Goal: Information Seeking & Learning: Learn about a topic

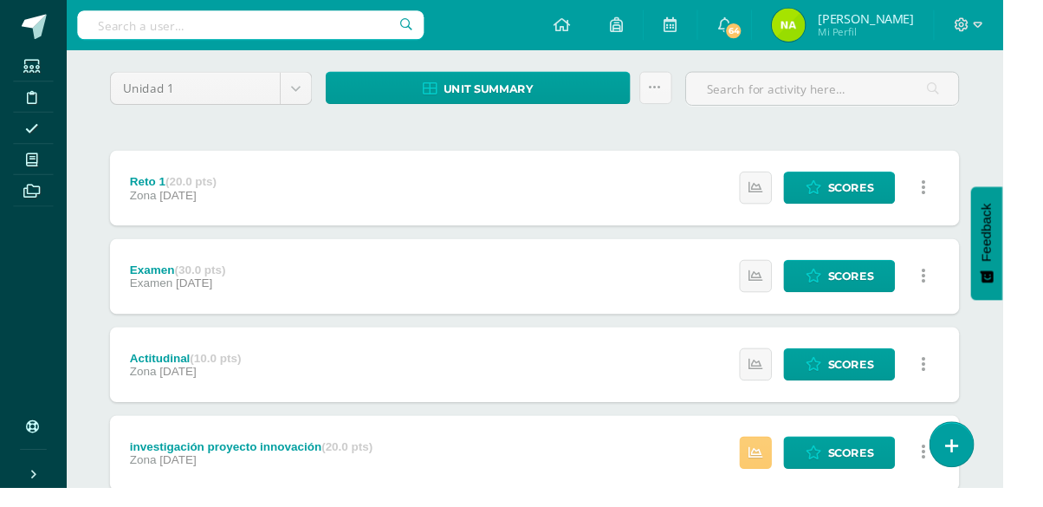
scroll to position [223, 0]
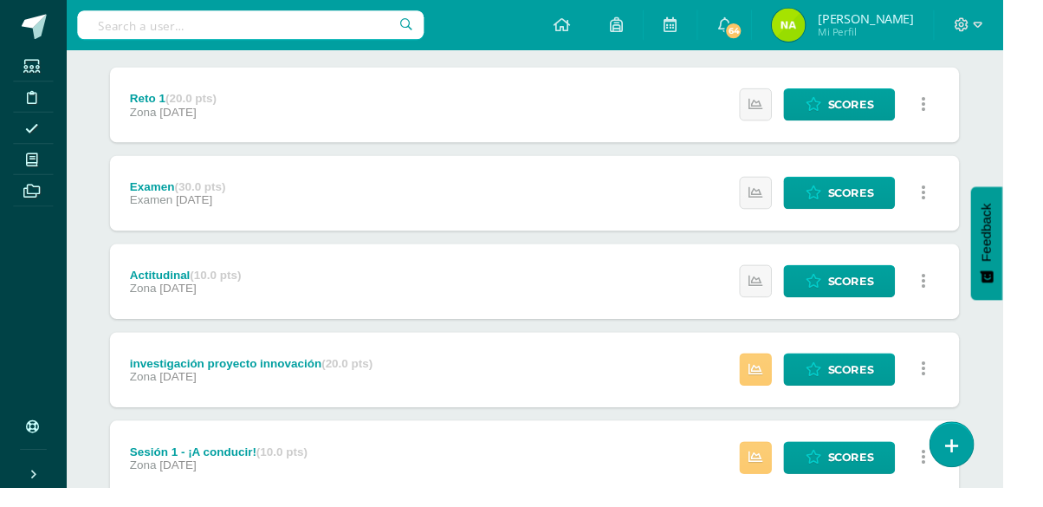
click at [312, 381] on div "investigación proyecto innovación (20.0 pts)" at bounding box center [261, 378] width 253 height 14
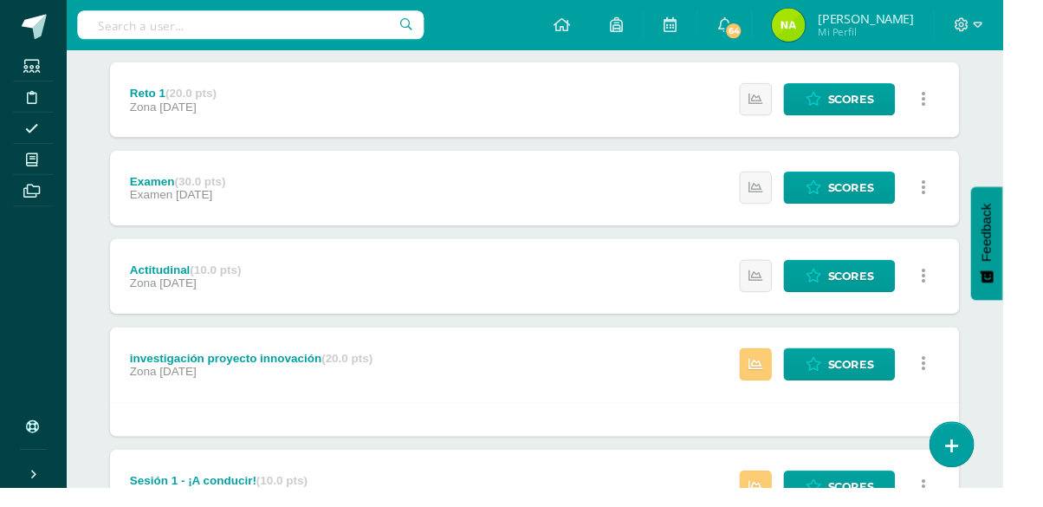
scroll to position [229, 0]
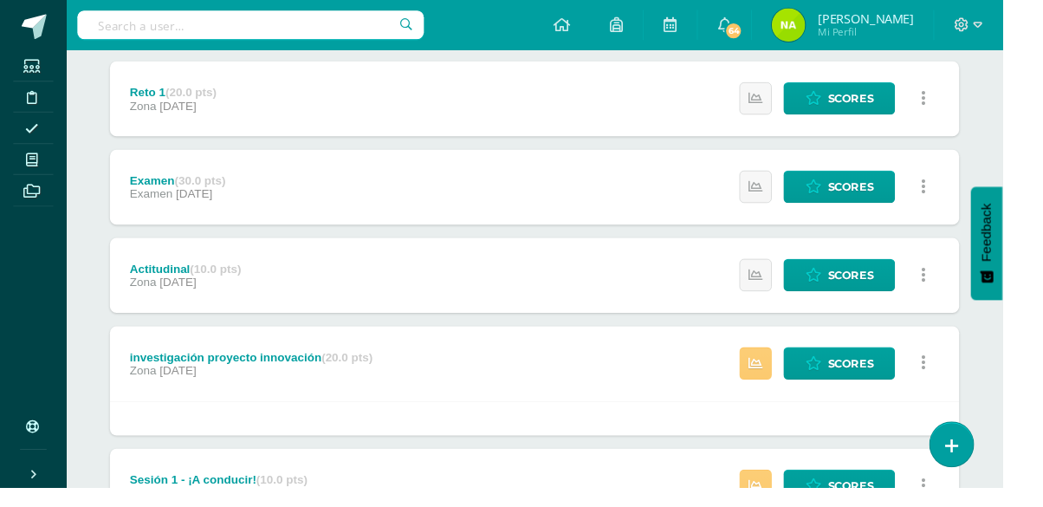
click at [953, 500] on link at bounding box center [960, 505] width 34 height 34
click at [963, 495] on link at bounding box center [960, 505] width 34 height 34
click at [686, 500] on div "Sesión 1 - ¡A conducir! (10.0 pts) Zona [DATE] Estatus de Actividad: 0 Estudian…" at bounding box center [555, 506] width 883 height 78
click at [458, 398] on div "investigación proyecto innovación (20.0 pts) Zona [DATE] Estatus de Actividad: …" at bounding box center [555, 379] width 883 height 78
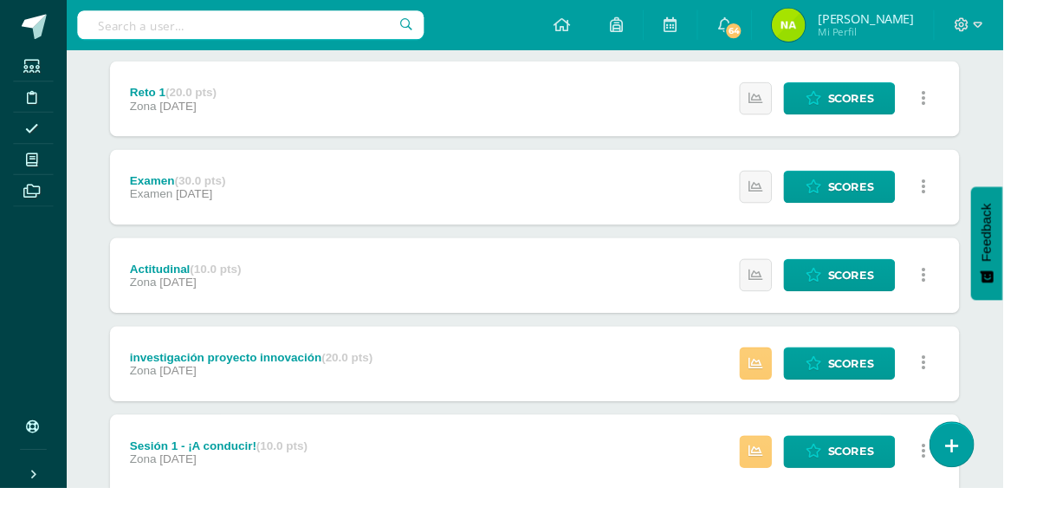
click at [519, 367] on div "investigación proyecto innovación (20.0 pts) Zona [DATE] Estatus de Actividad: …" at bounding box center [555, 379] width 883 height 78
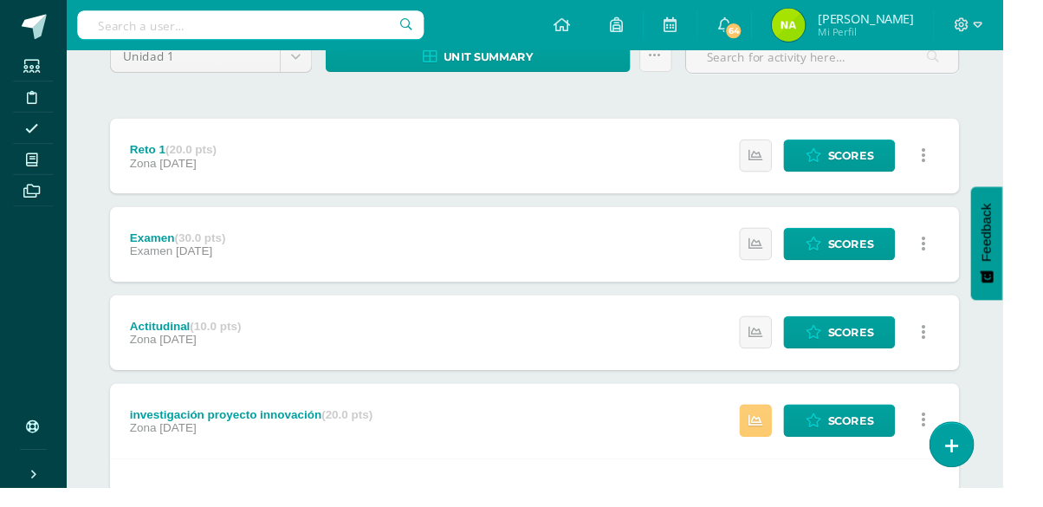
scroll to position [167, 0]
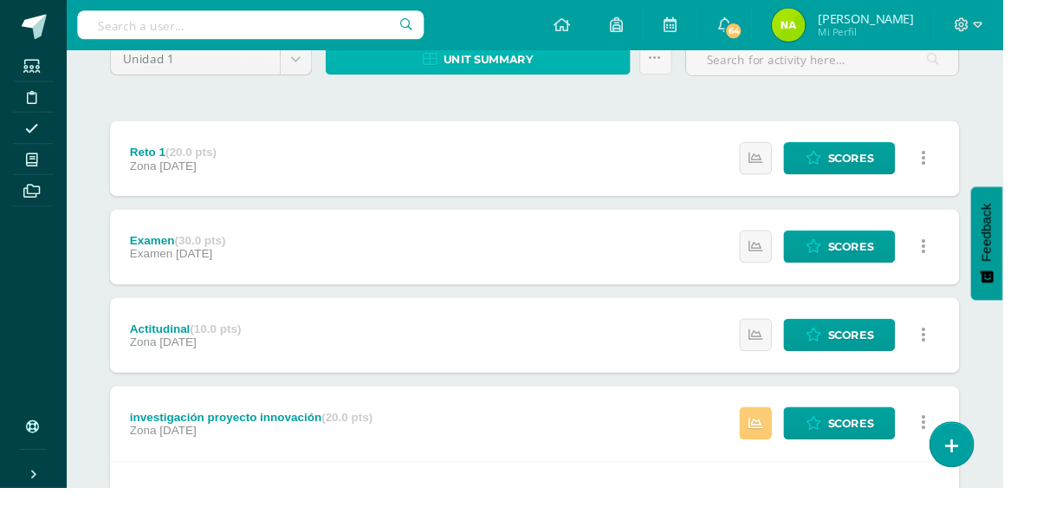
click at [360, 55] on link "Unit summary" at bounding box center [497, 60] width 317 height 34
click at [391, 33] on input "text" at bounding box center [261, 25] width 360 height 29
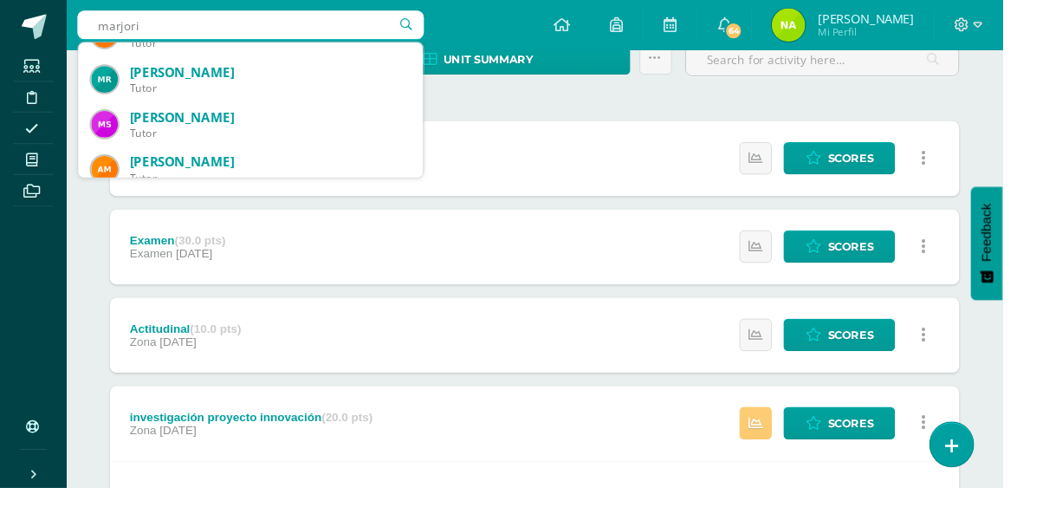
scroll to position [641, 0]
type input "m"
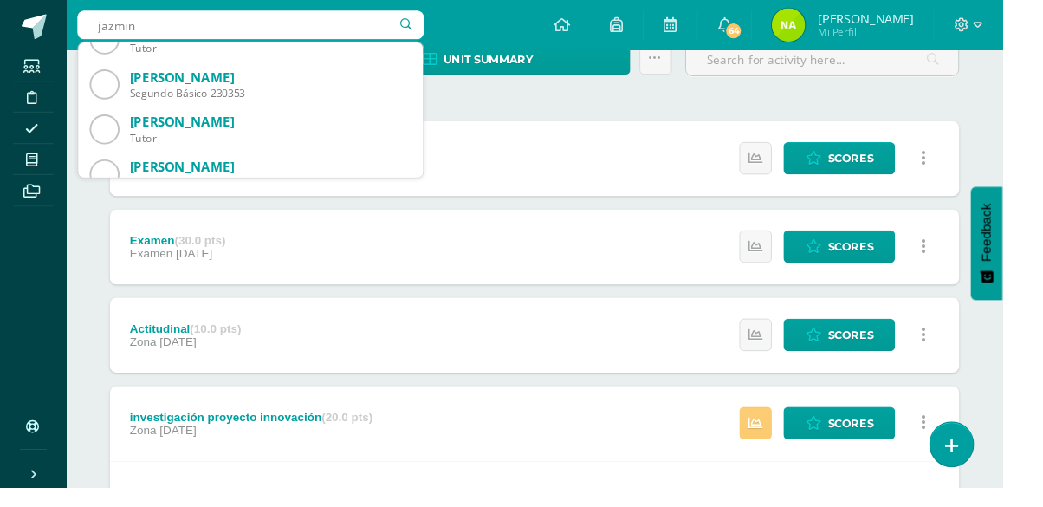
scroll to position [217, 0]
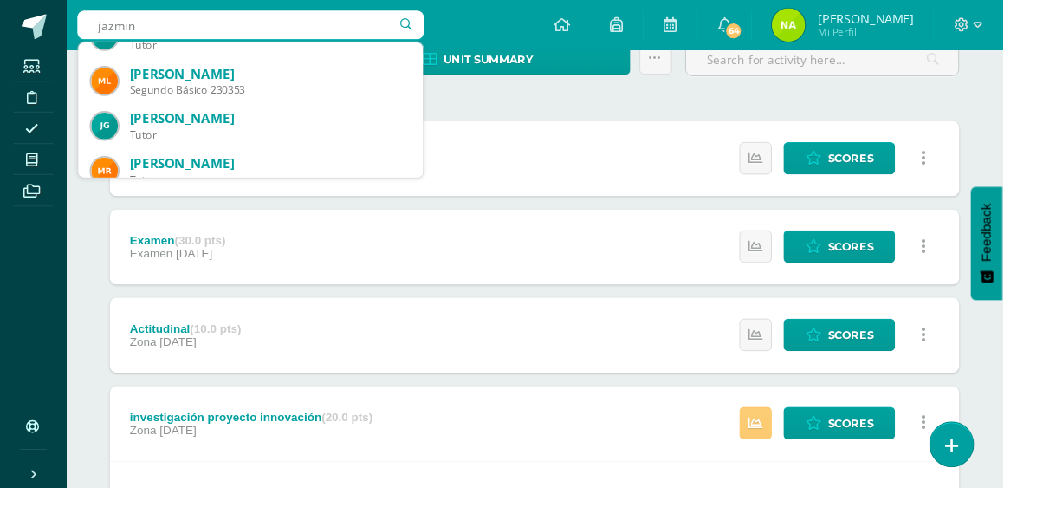
type input "jazmin"
